Goal: Find contact information: Find contact information

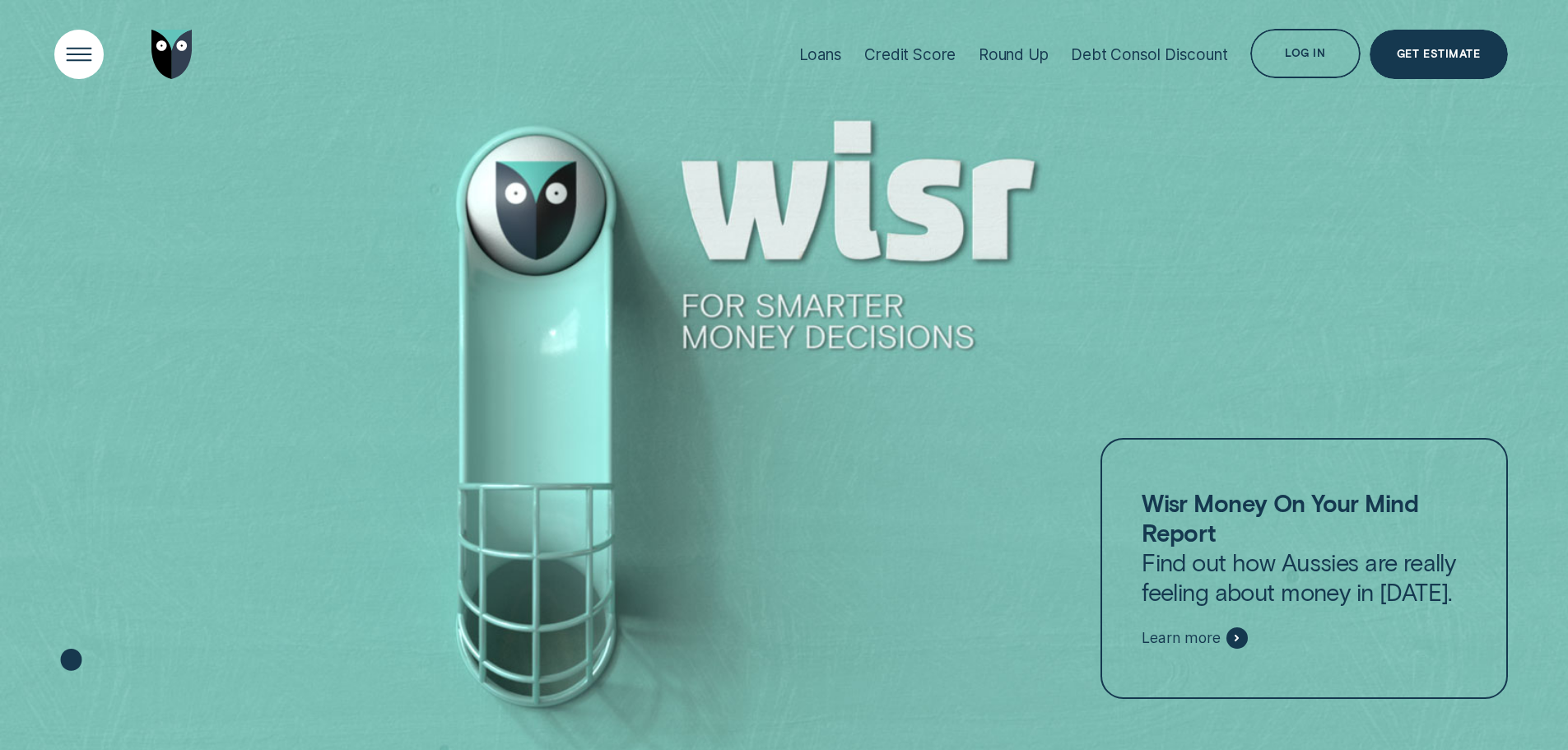
click at [76, 53] on div "Open Menu" at bounding box center [78, 55] width 70 height 70
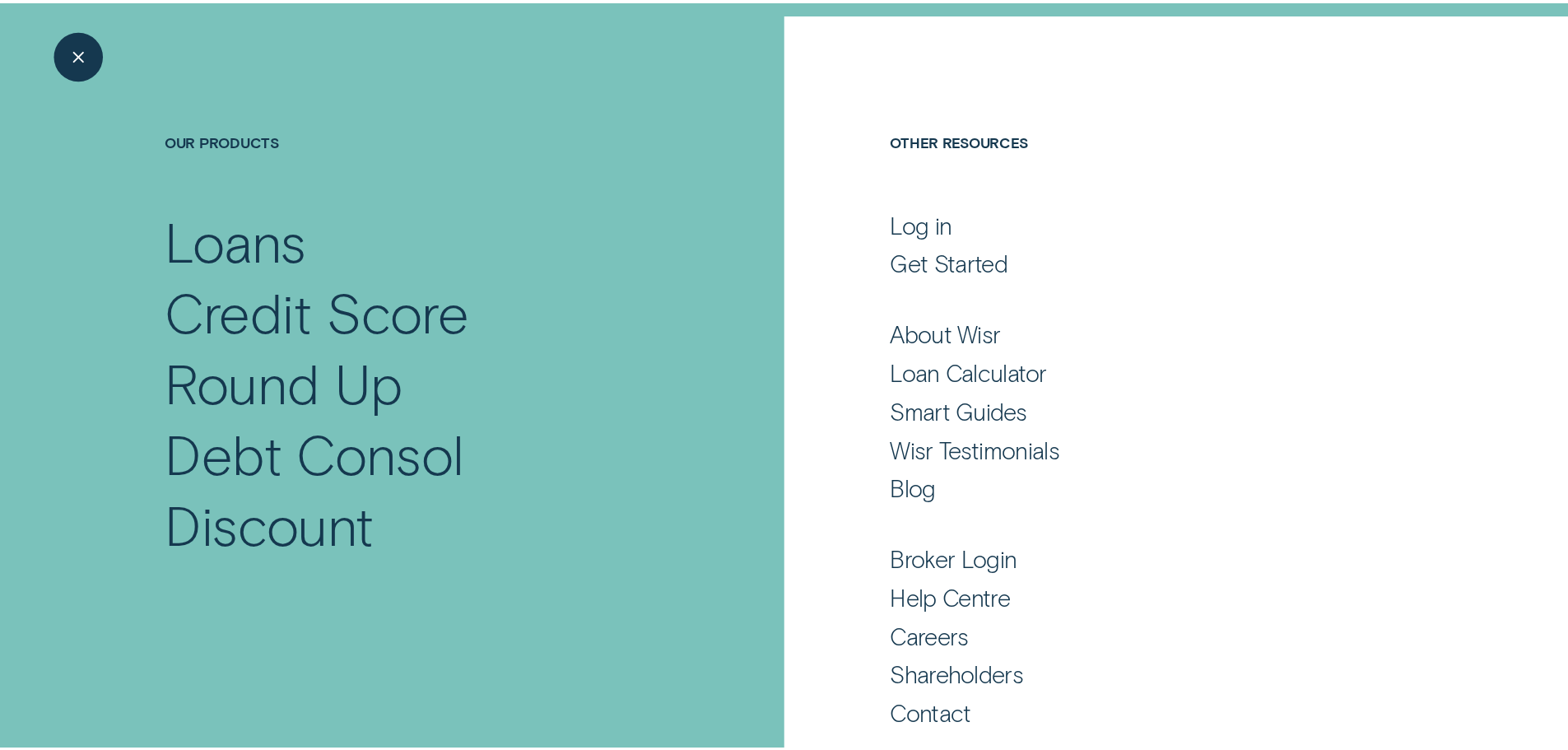
scroll to position [109, 0]
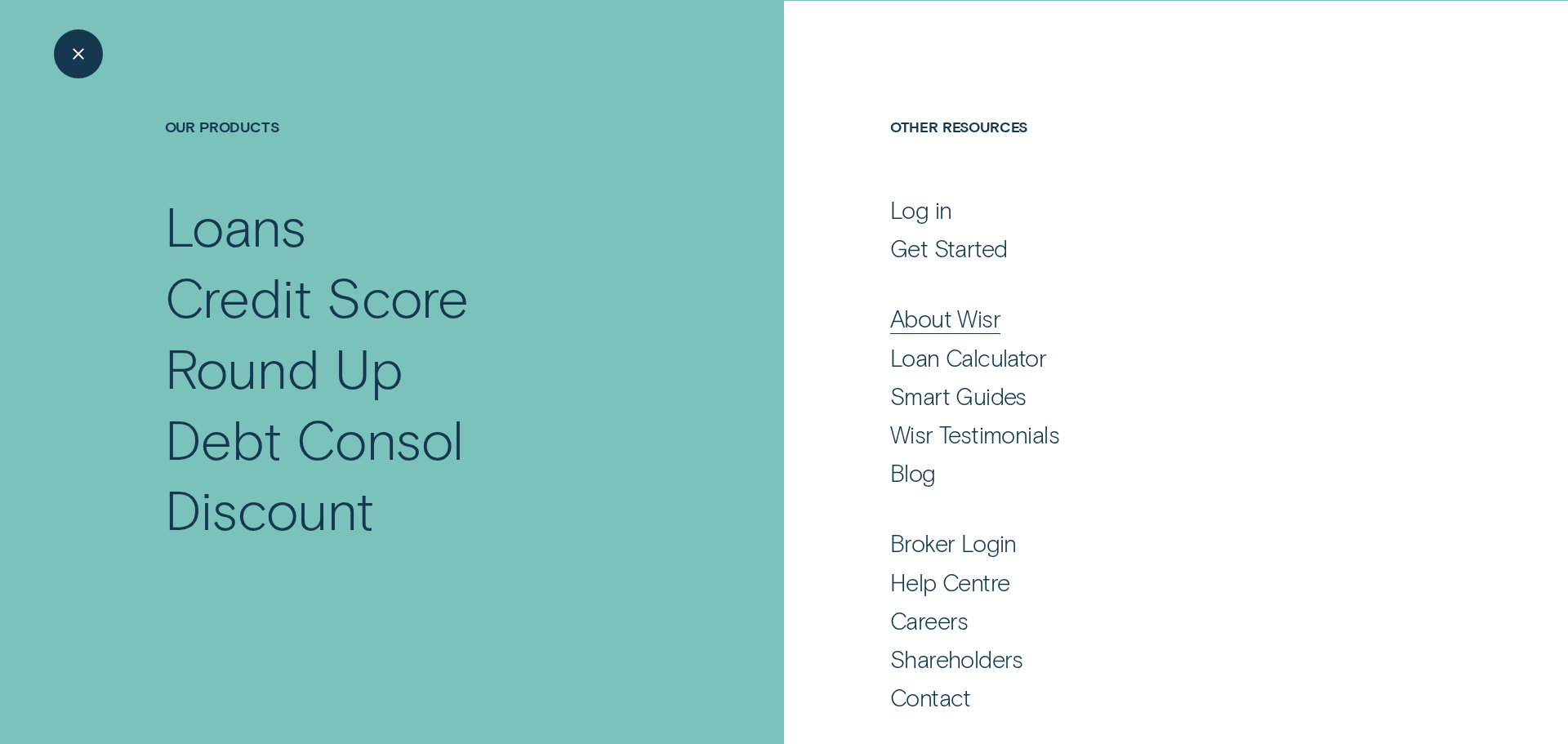
click at [955, 324] on div "About Wisr" at bounding box center [945, 318] width 110 height 29
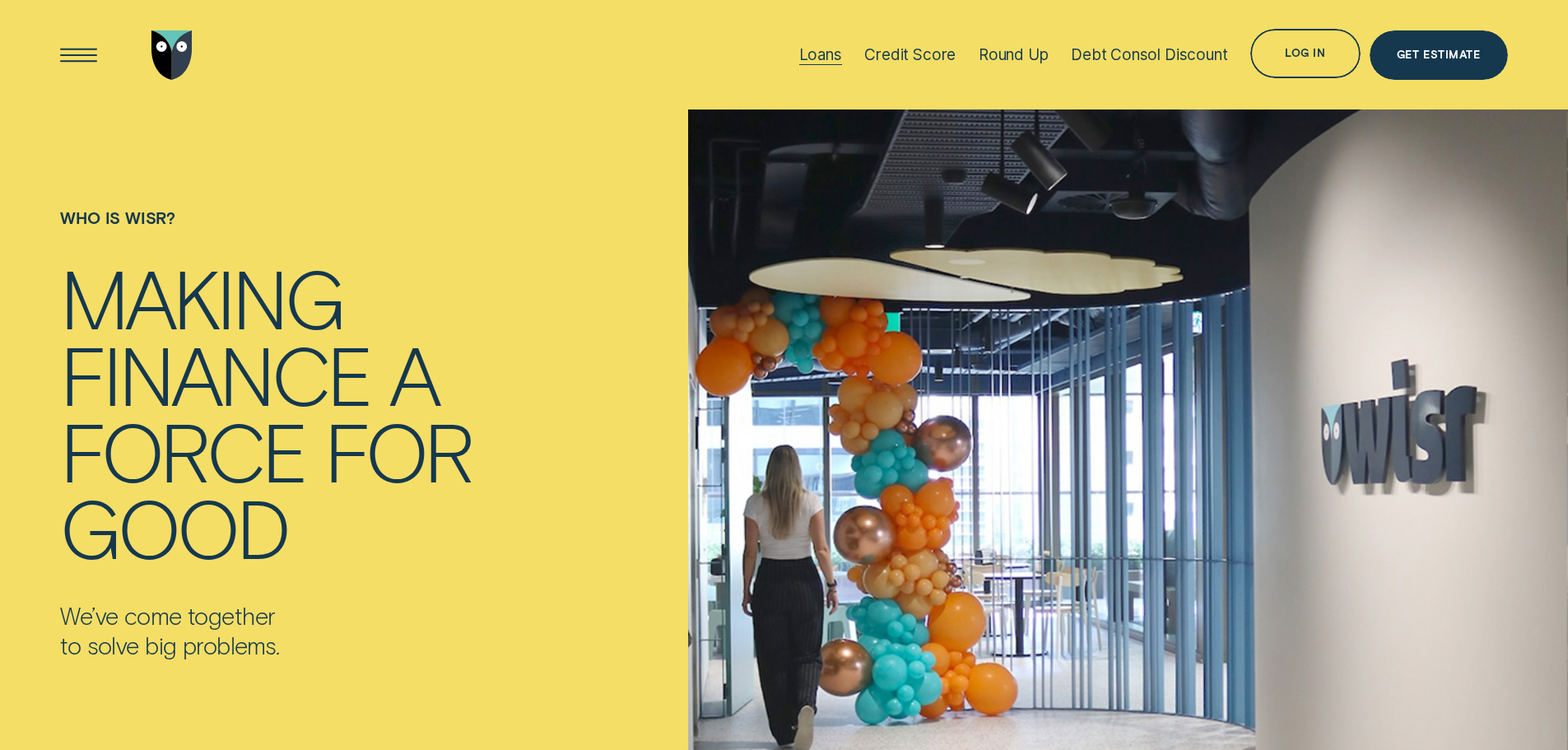
click at [820, 61] on div "Loans" at bounding box center [820, 55] width 43 height 19
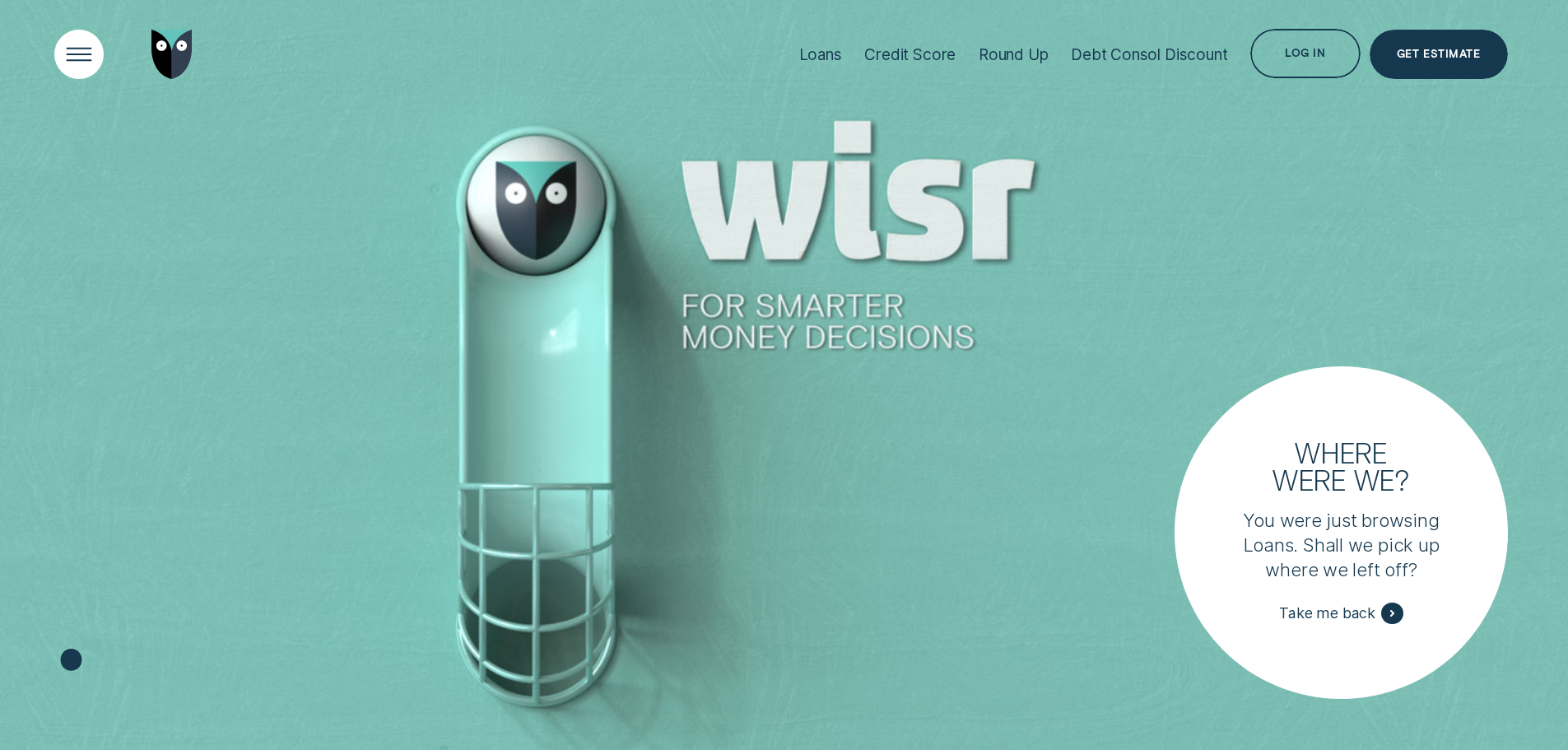
click at [88, 56] on div "Open Menu" at bounding box center [78, 55] width 70 height 70
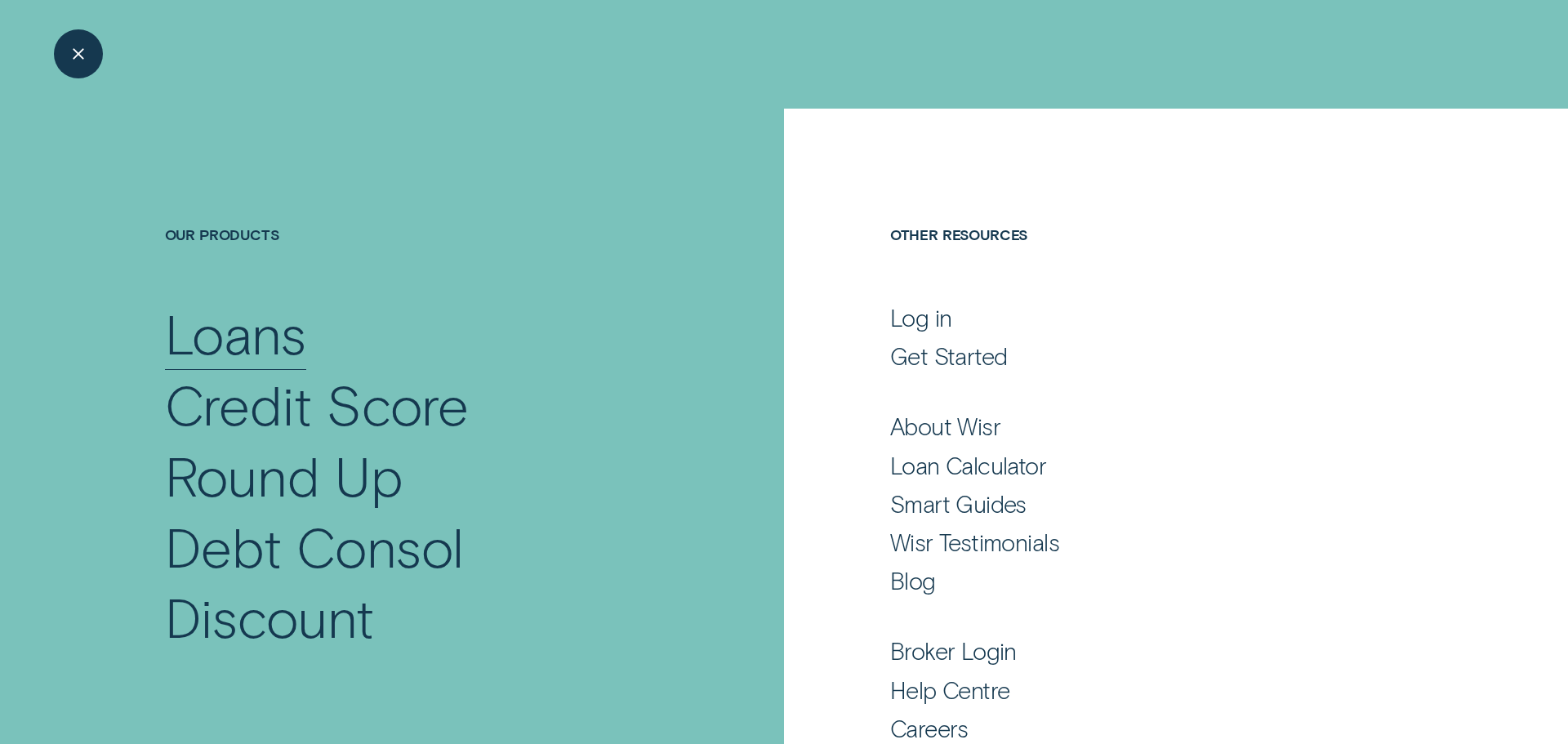
click at [236, 332] on div "Loans" at bounding box center [235, 333] width 141 height 71
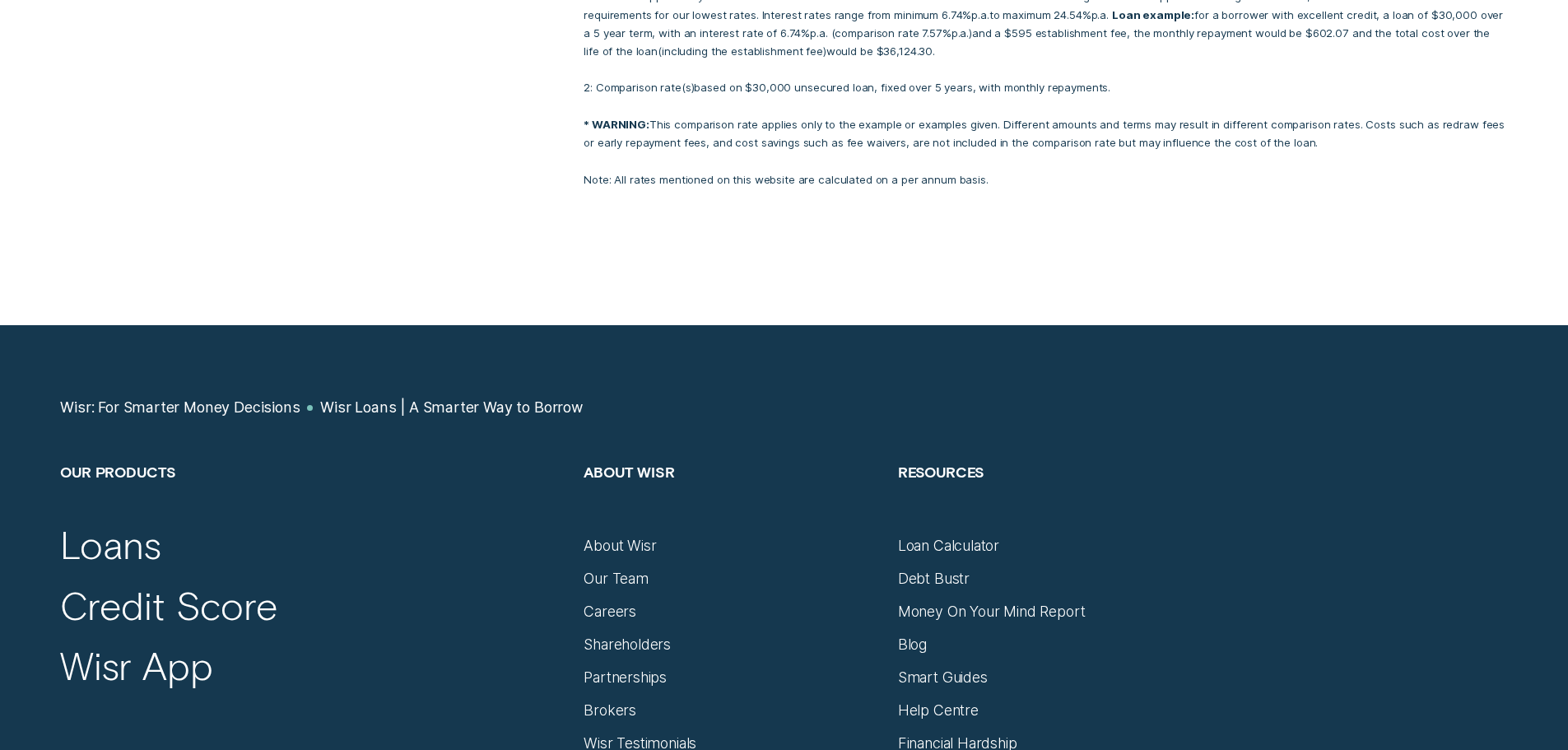
scroll to position [8450, 0]
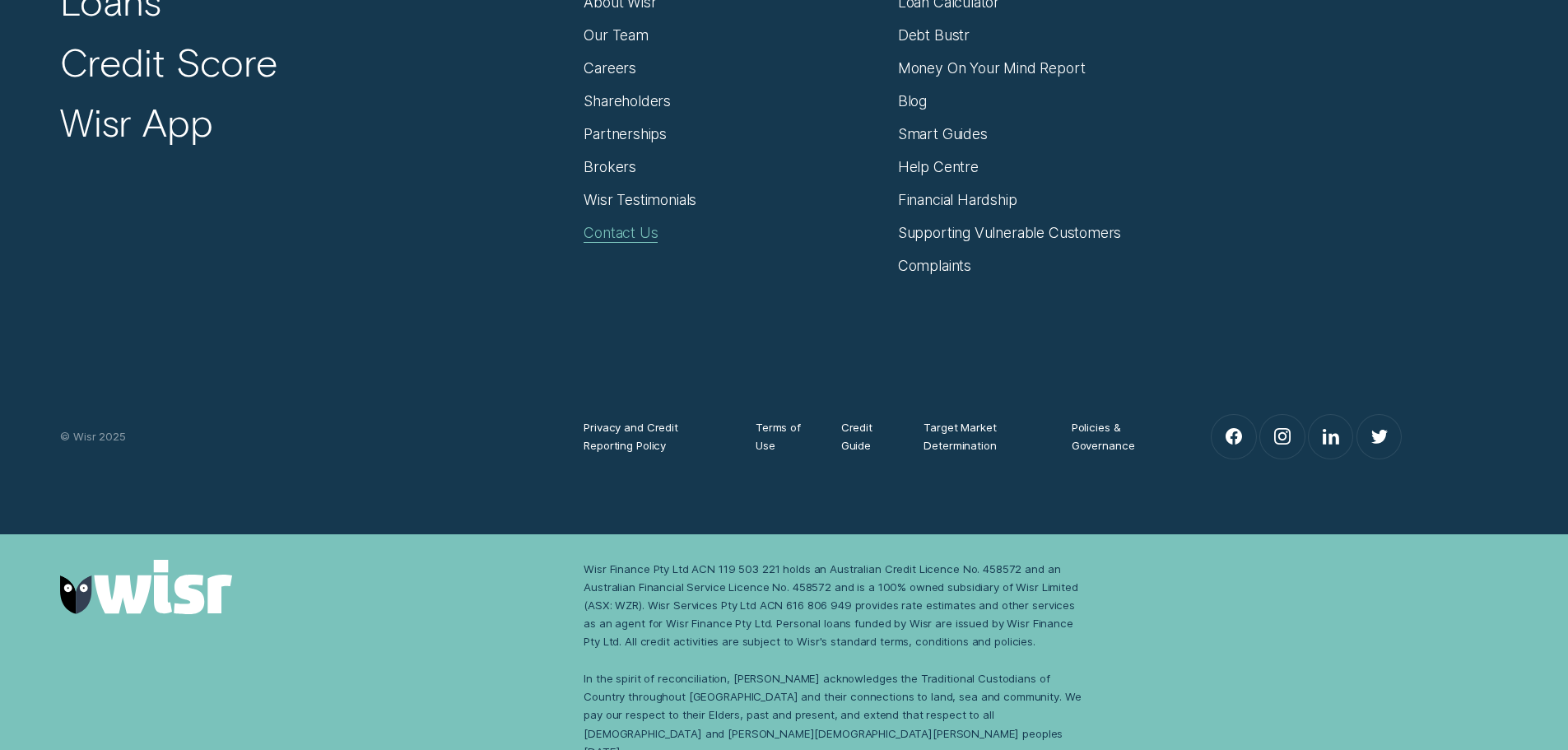
click at [632, 232] on div "Contact Us" at bounding box center [620, 232] width 74 height 18
